Goal: Navigation & Orientation: Find specific page/section

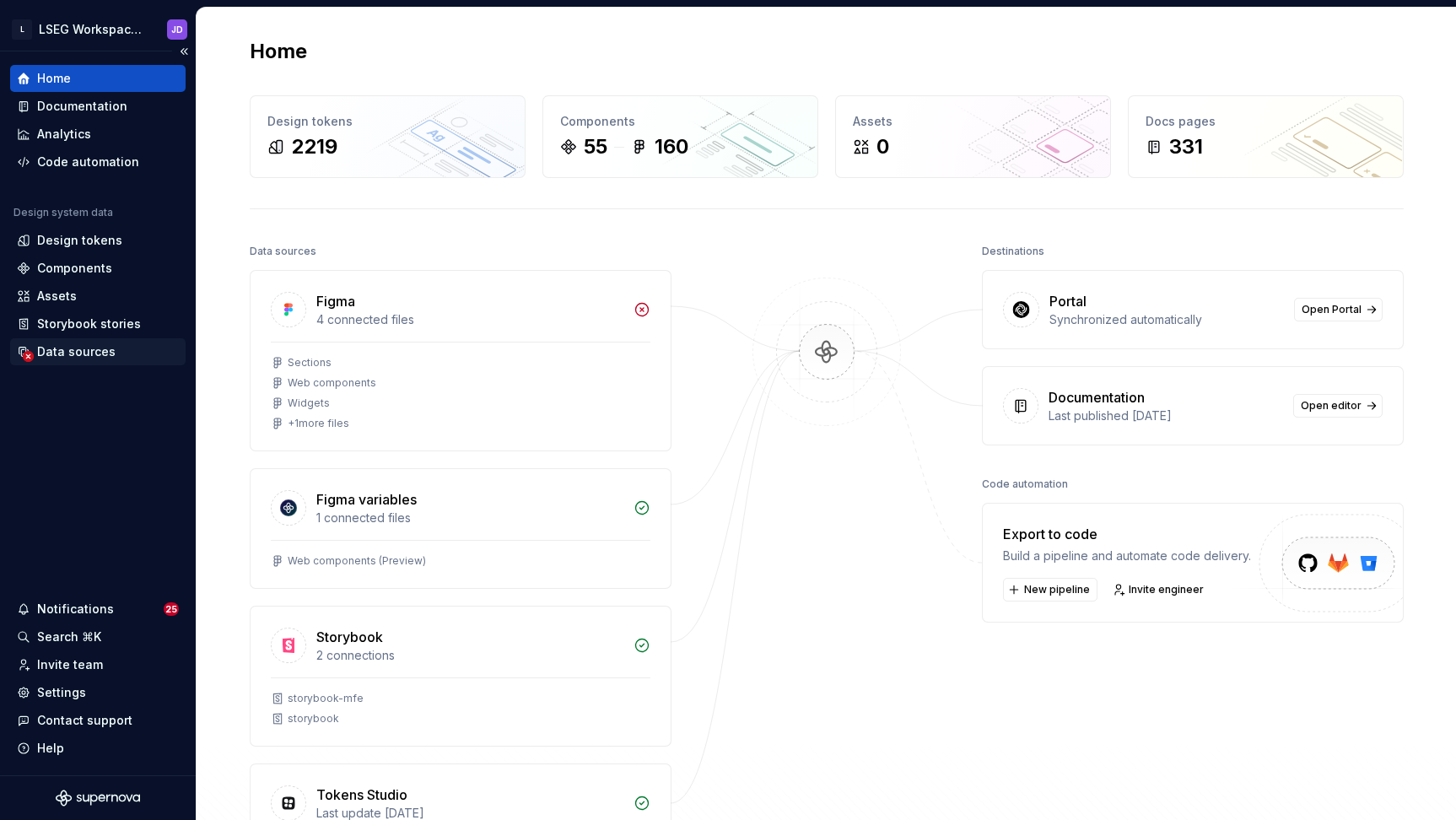
click at [78, 344] on div "Data sources" at bounding box center [76, 352] width 79 height 16
